Goal: Use online tool/utility: Utilize a website feature to perform a specific function

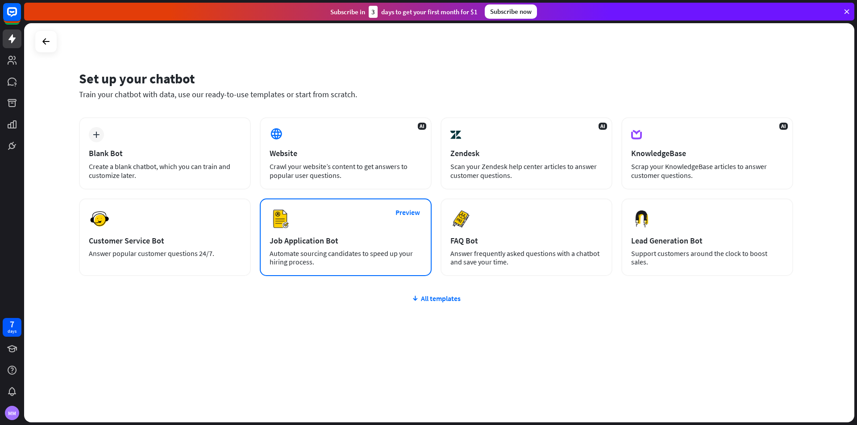
click at [356, 235] on div "Preview Job Application Bot Automate sourcing candidates to speed up your hirin…" at bounding box center [346, 238] width 172 height 78
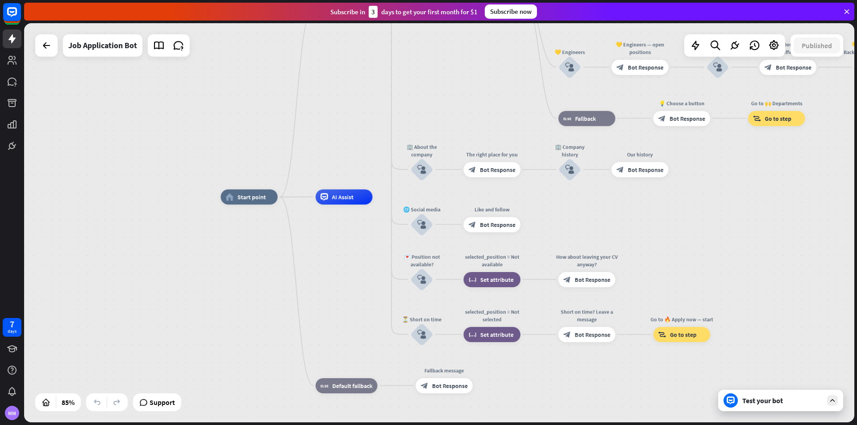
drag, startPoint x: 540, startPoint y: 183, endPoint x: 563, endPoint y: 200, distance: 28.1
click at [563, 200] on div "home_2 Start point Welcome message block_bot_response Bot Response ✨ Main menu …" at bounding box center [573, 367] width 706 height 340
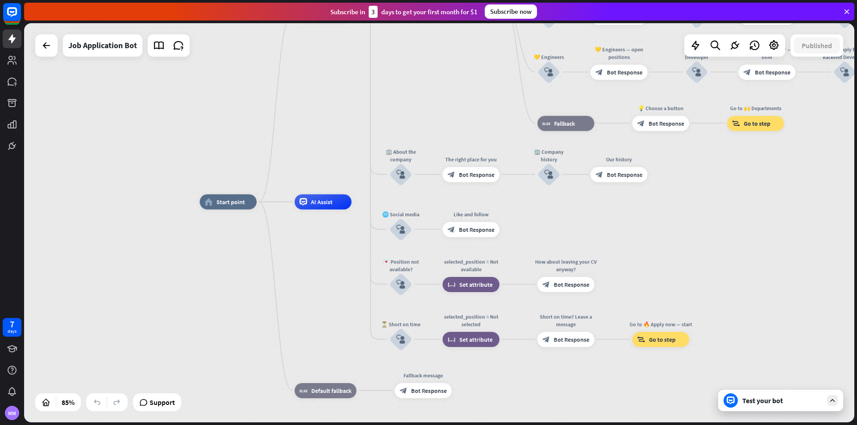
drag, startPoint x: 630, startPoint y: 210, endPoint x: 609, endPoint y: 222, distance: 24.0
click at [609, 222] on div "home_2 Start point Welcome message block_bot_response Bot Response ✨ Main menu …" at bounding box center [553, 372] width 706 height 340
click at [403, 178] on icon "block_user_input" at bounding box center [400, 174] width 9 height 9
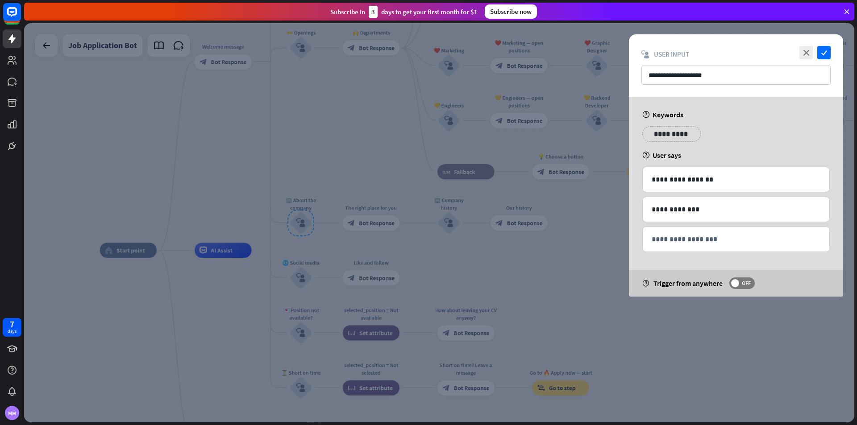
click at [491, 230] on div at bounding box center [439, 222] width 830 height 399
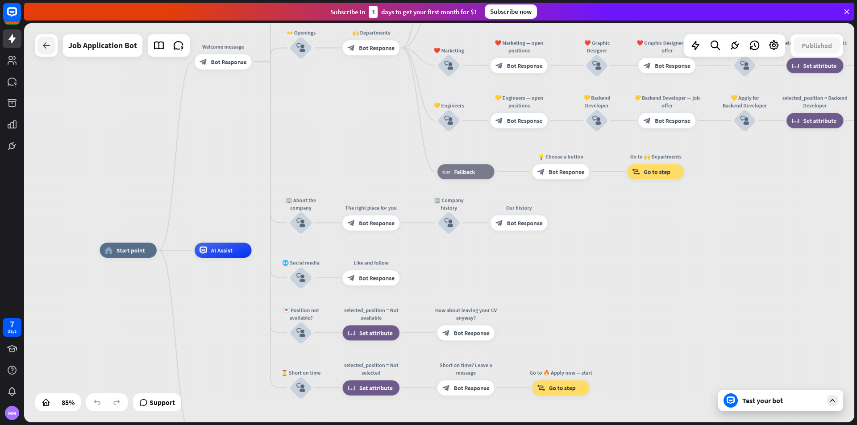
click at [42, 51] on div at bounding box center [46, 46] width 18 height 18
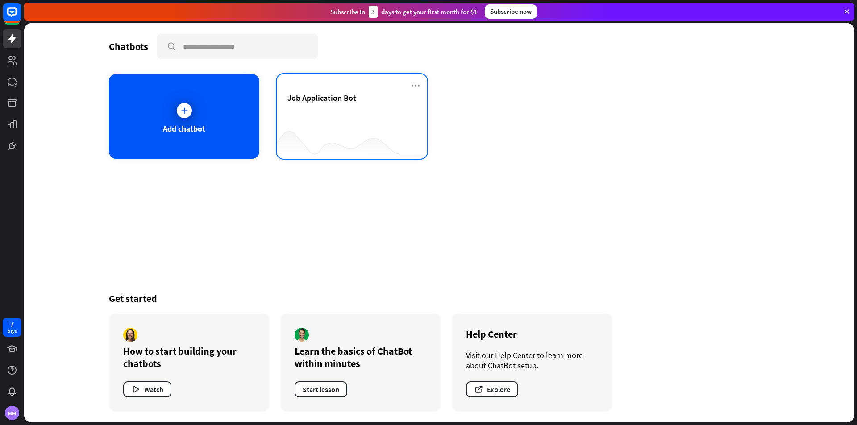
click at [321, 97] on span "Job Application Bot" at bounding box center [321, 98] width 69 height 10
